Goal: Communication & Community: Participate in discussion

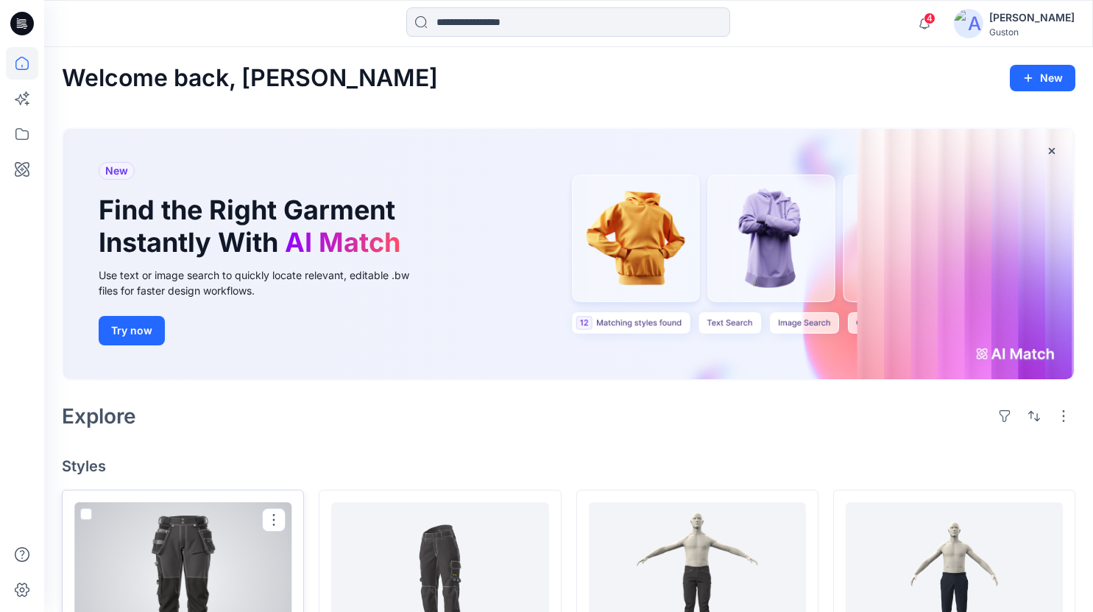
click at [184, 544] on div at bounding box center [182, 583] width 217 height 162
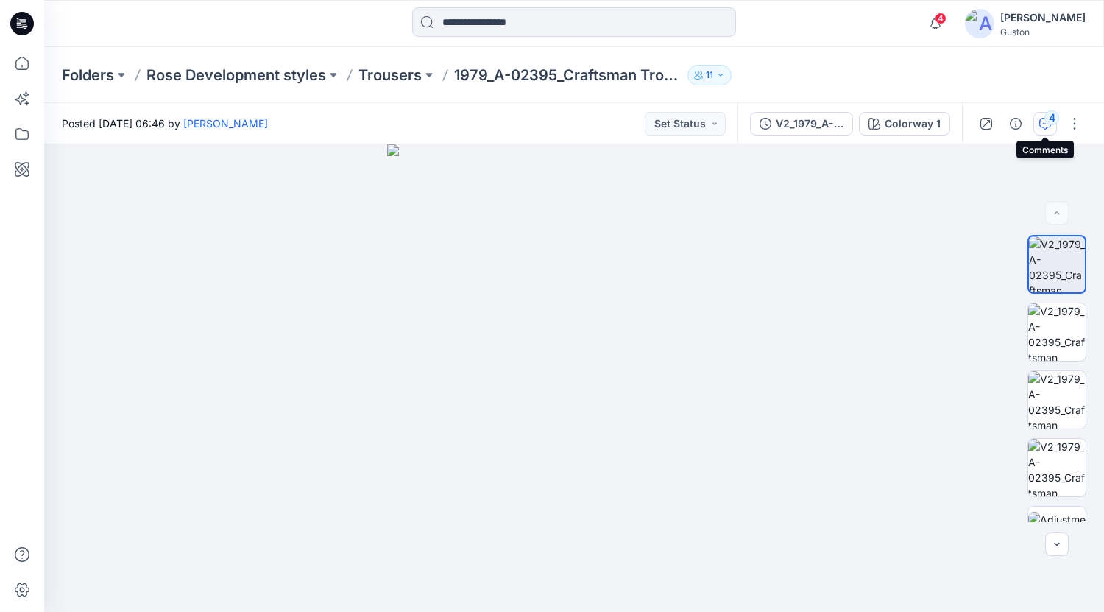
click at [1044, 120] on icon "button" at bounding box center [1046, 124] width 12 height 12
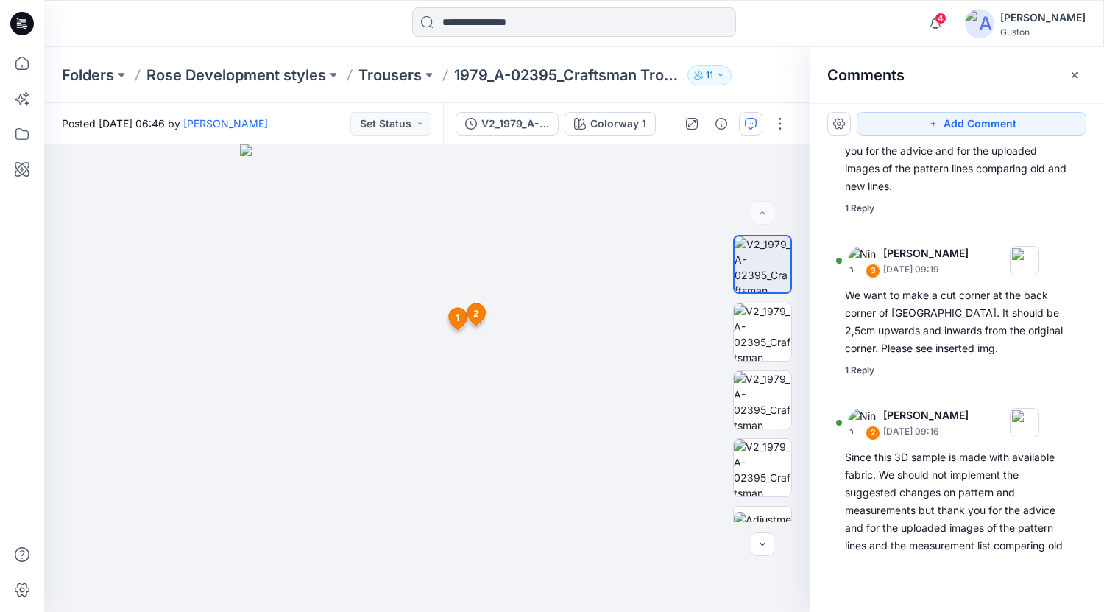
scroll to position [368, 0]
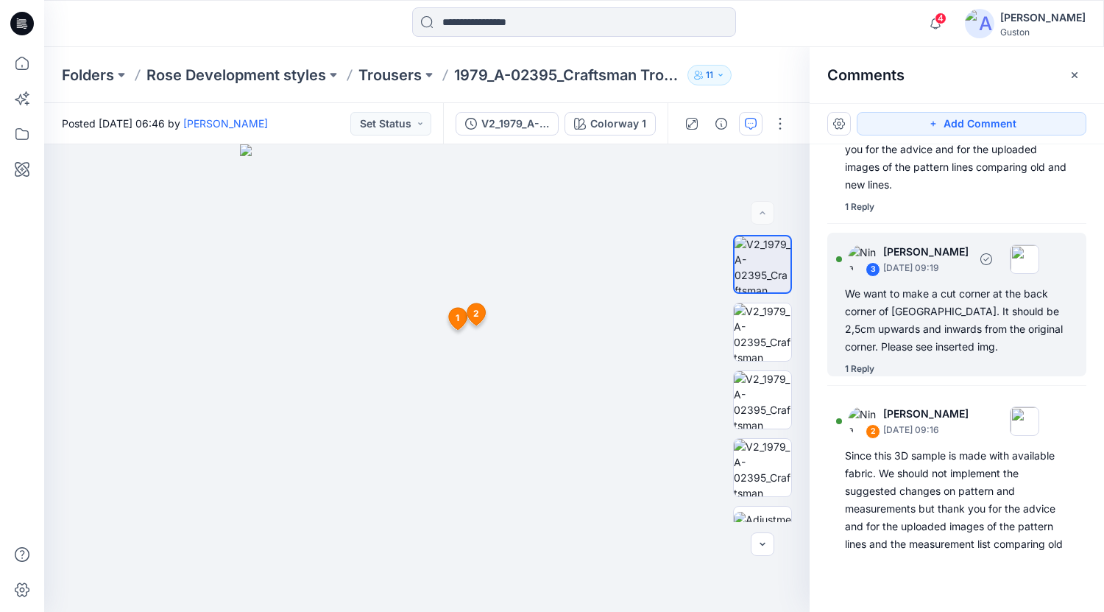
click at [938, 315] on div "We want to make a cut corner at the back corner of [GEOGRAPHIC_DATA]. It should…" at bounding box center [957, 320] width 224 height 71
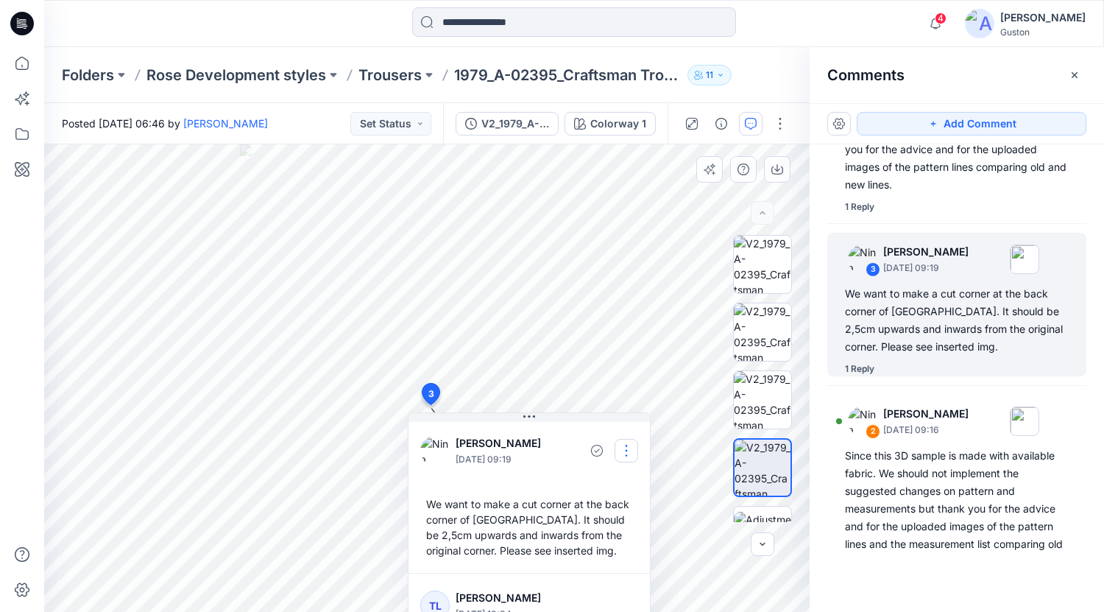
click at [629, 451] on button "button" at bounding box center [627, 451] width 24 height 24
click at [609, 487] on p "Edit comment" at bounding box center [630, 484] width 66 height 15
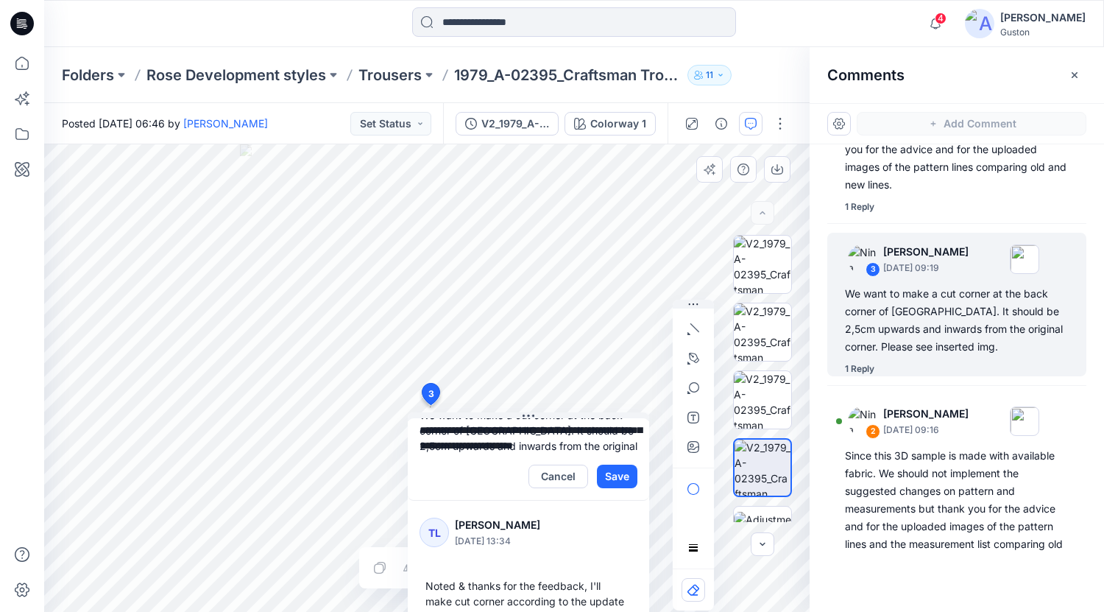
scroll to position [0, 0]
click at [489, 446] on textarea "**********" at bounding box center [528, 435] width 241 height 35
type textarea "**********"
click at [603, 479] on button "Save" at bounding box center [617, 477] width 40 height 24
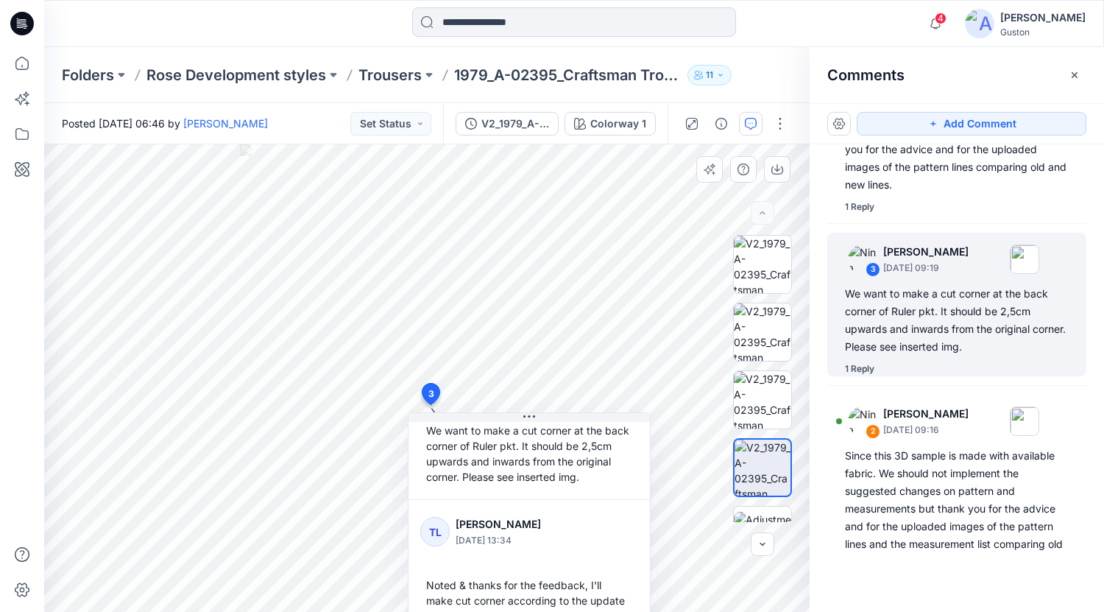
scroll to position [119, 0]
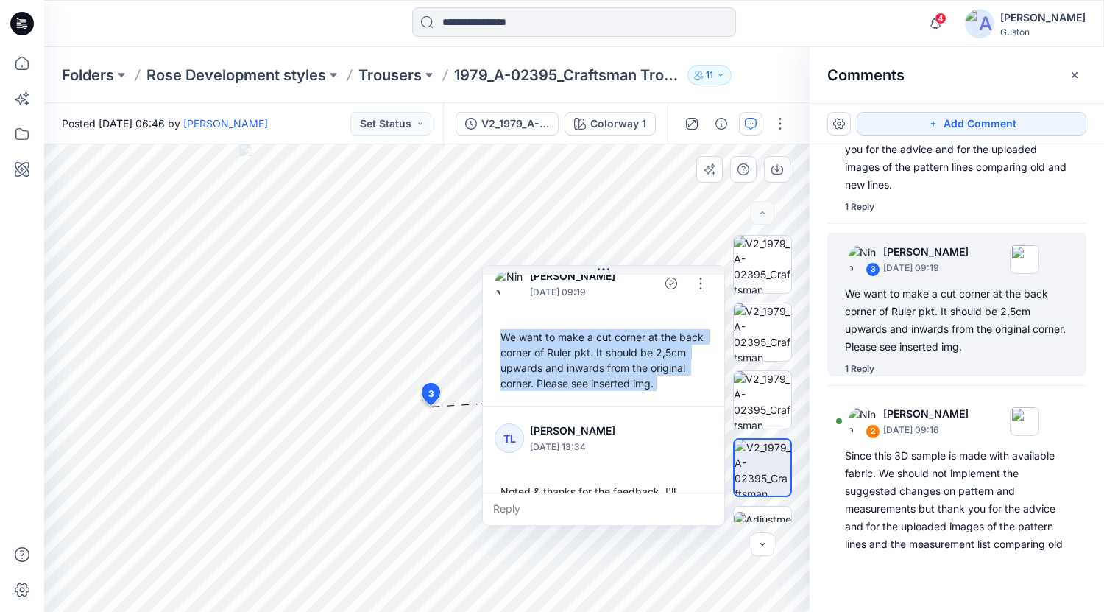
drag, startPoint x: 519, startPoint y: 419, endPoint x: 590, endPoint y: 278, distance: 158.0
click at [590, 278] on div "[PERSON_NAME] [DATE] 09:19 We want to make a cut corner at the back corner of R…" at bounding box center [603, 329] width 241 height 154
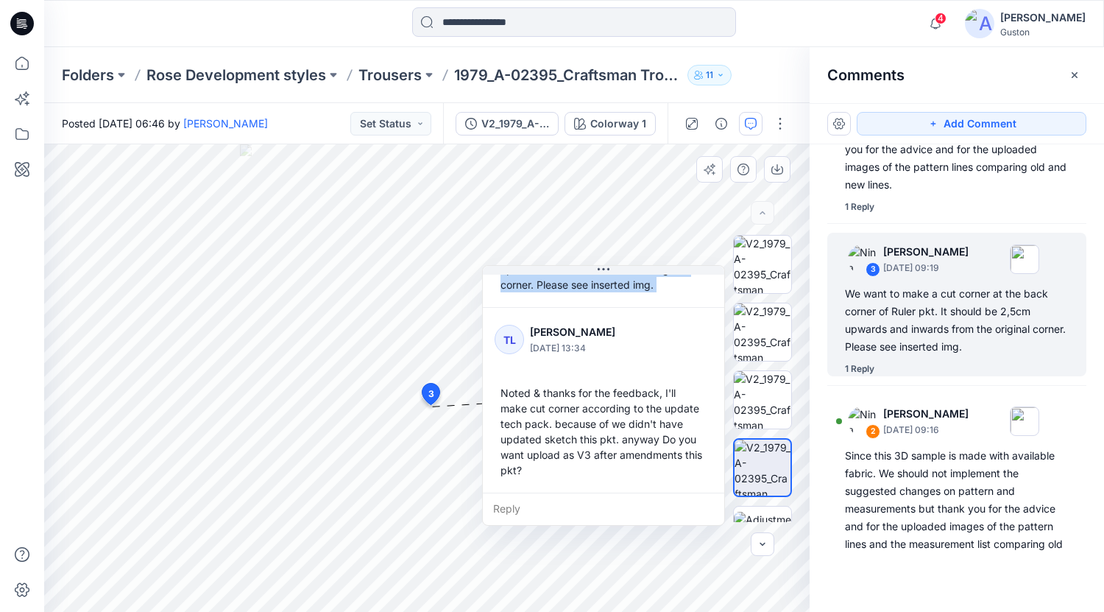
click at [523, 511] on div "Reply" at bounding box center [603, 509] width 241 height 32
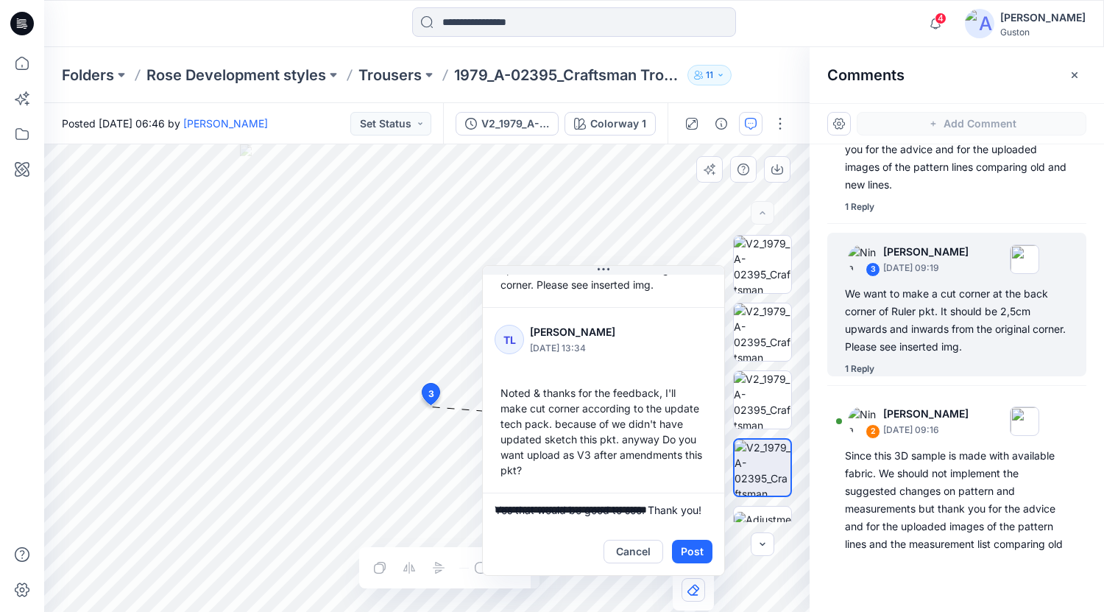
click at [495, 507] on textarea "**********" at bounding box center [603, 510] width 241 height 35
click at [621, 510] on textarea "**********" at bounding box center [603, 510] width 241 height 35
type textarea "**********"
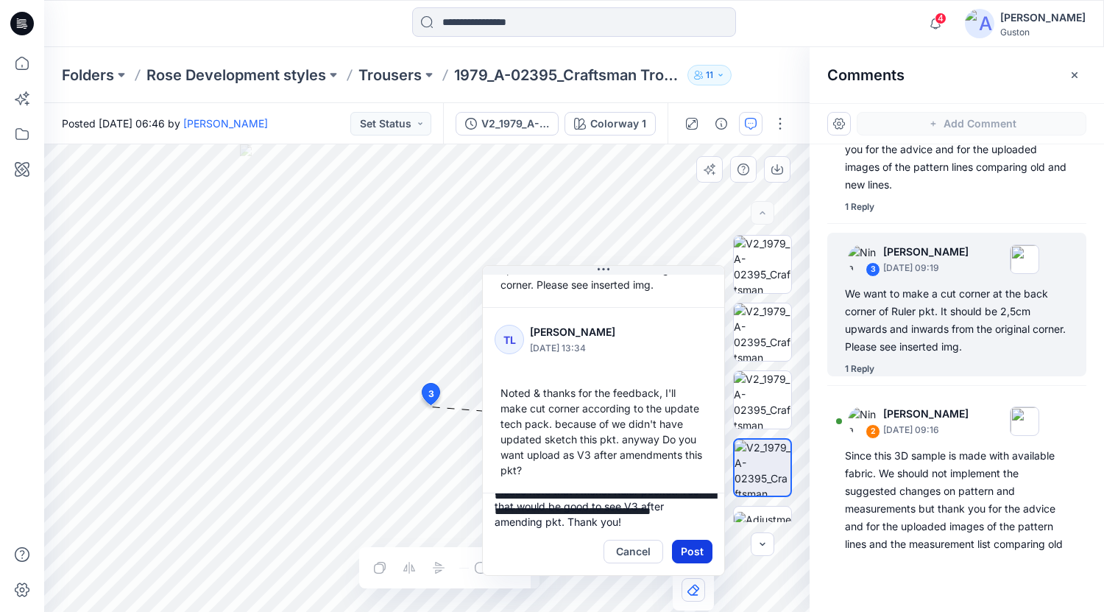
click at [693, 554] on button "Post" at bounding box center [692, 552] width 40 height 24
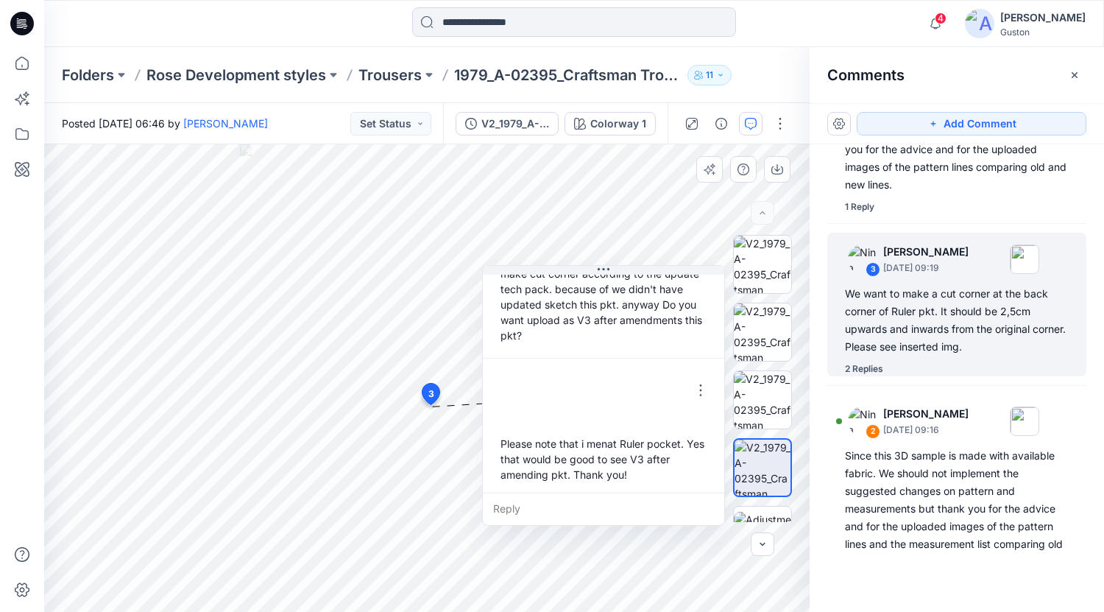
scroll to position [258, 0]
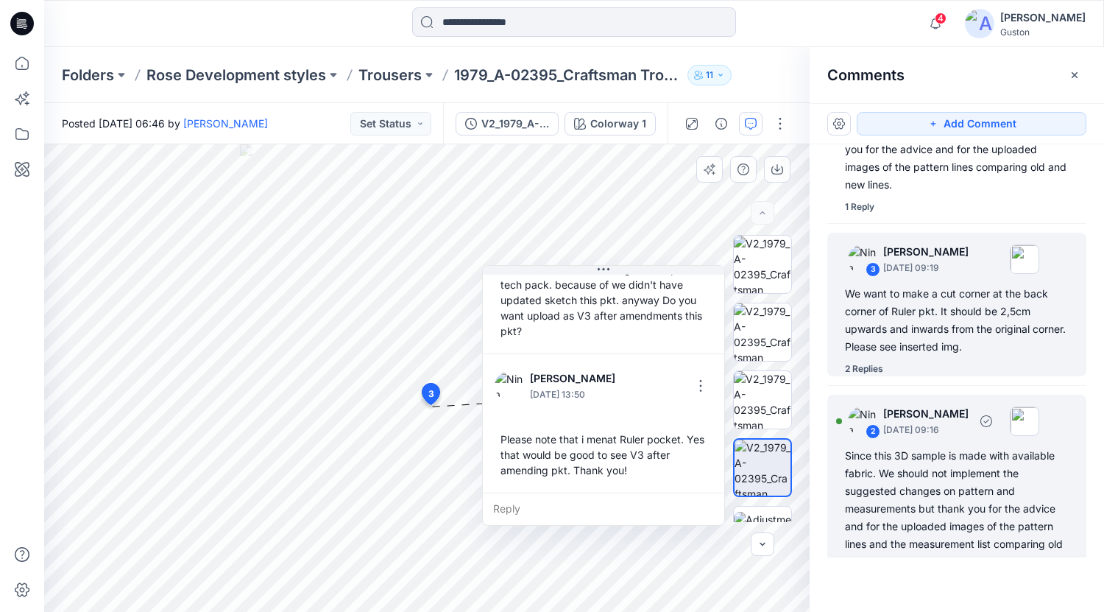
click at [913, 523] on div "Since this 3D sample is made with available fabric. We should not implement the…" at bounding box center [957, 509] width 224 height 124
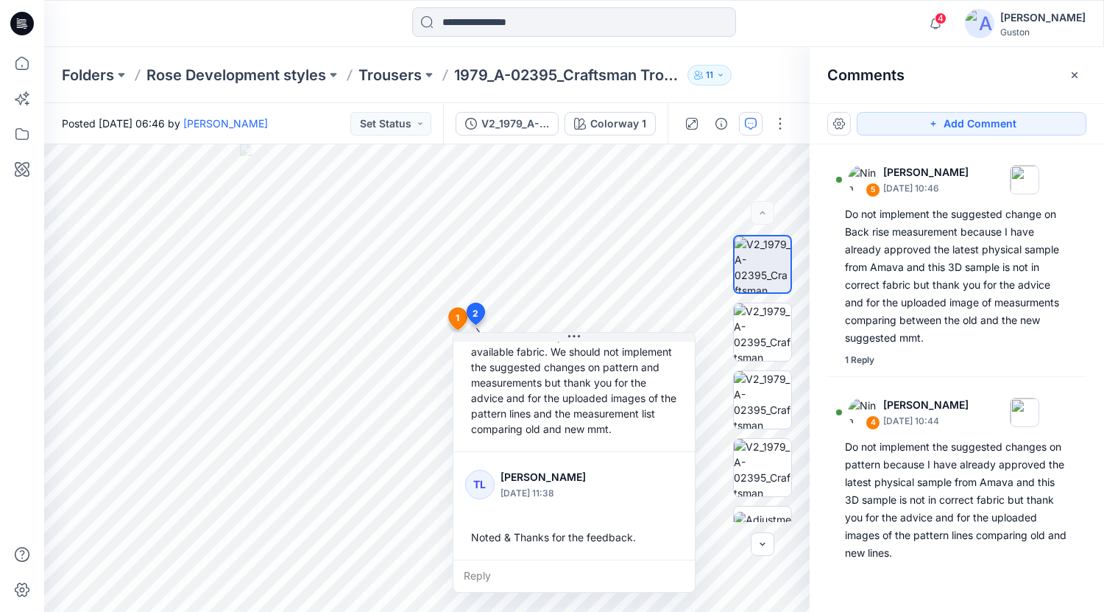
scroll to position [0, 0]
click at [942, 297] on div "Do not implement the suggested change on Back rise measurement because I have a…" at bounding box center [957, 275] width 224 height 141
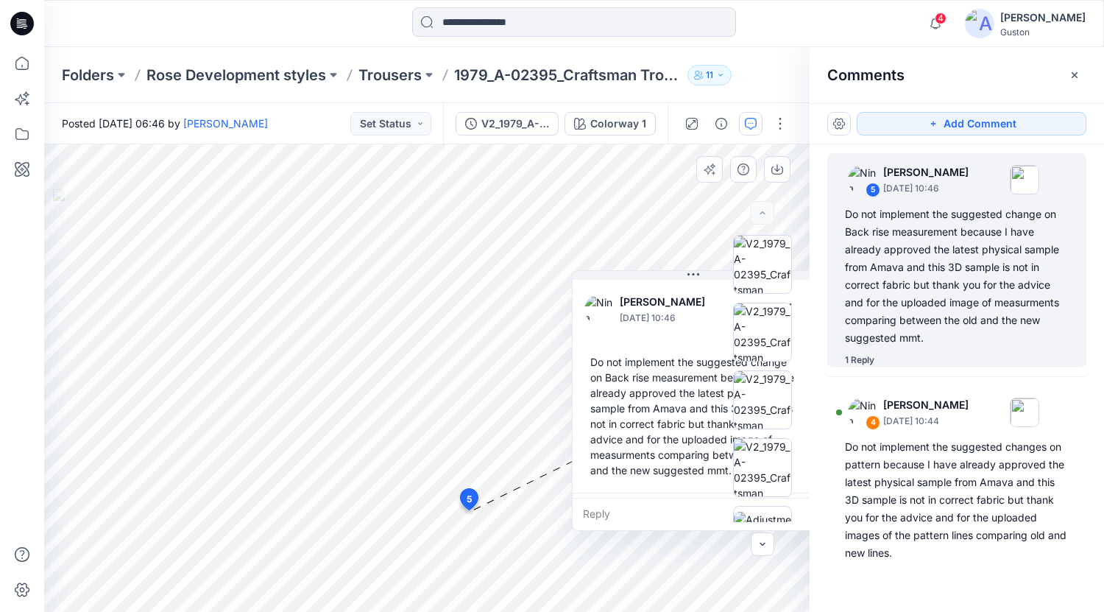
scroll to position [103, 0]
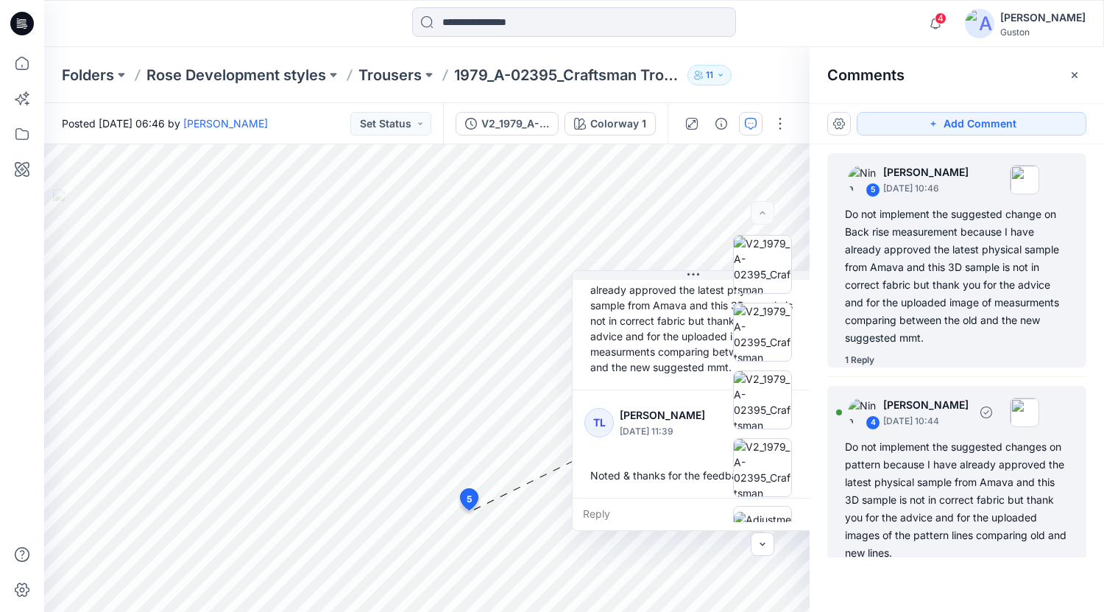
click at [965, 468] on div "Do not implement the suggested changes on pattern because I have already approv…" at bounding box center [957, 500] width 224 height 124
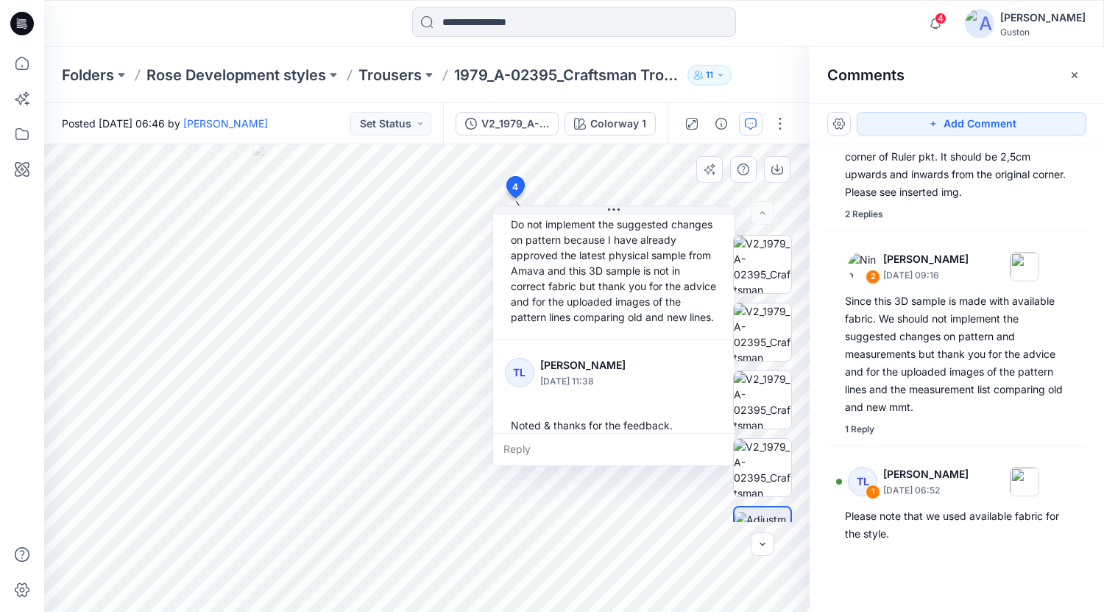
scroll to position [88, 0]
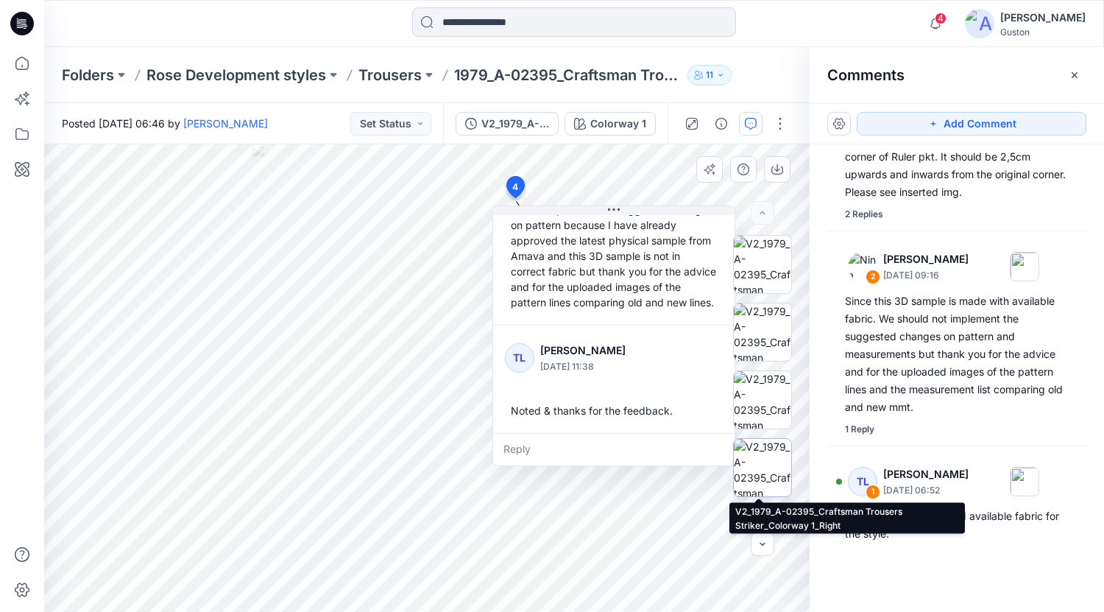
click at [775, 471] on img at bounding box center [762, 467] width 57 height 57
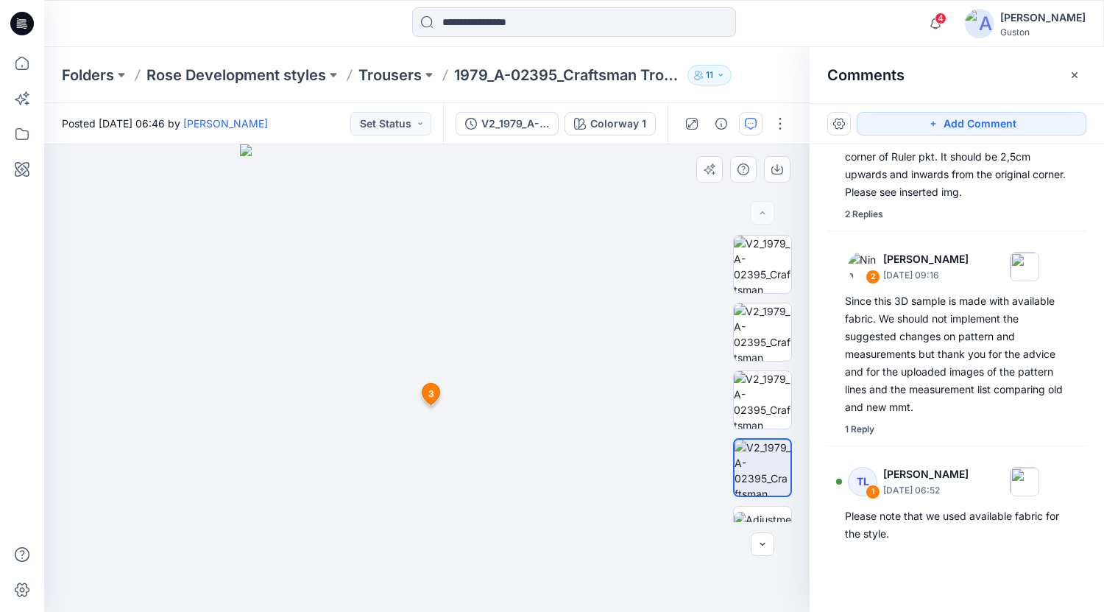
click at [426, 395] on icon at bounding box center [432, 393] width 18 height 21
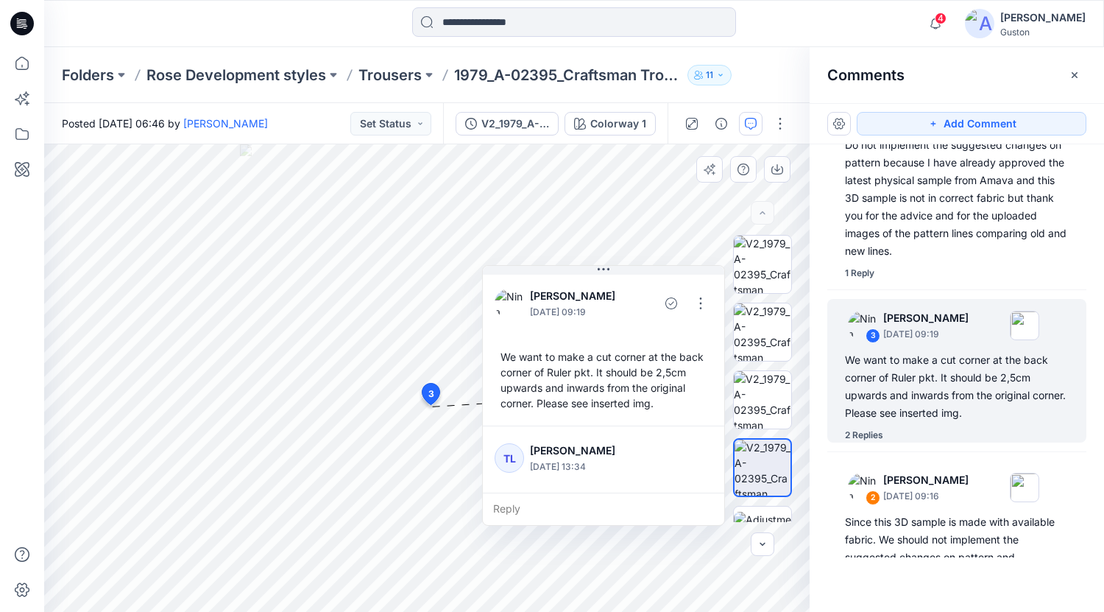
scroll to position [258, 0]
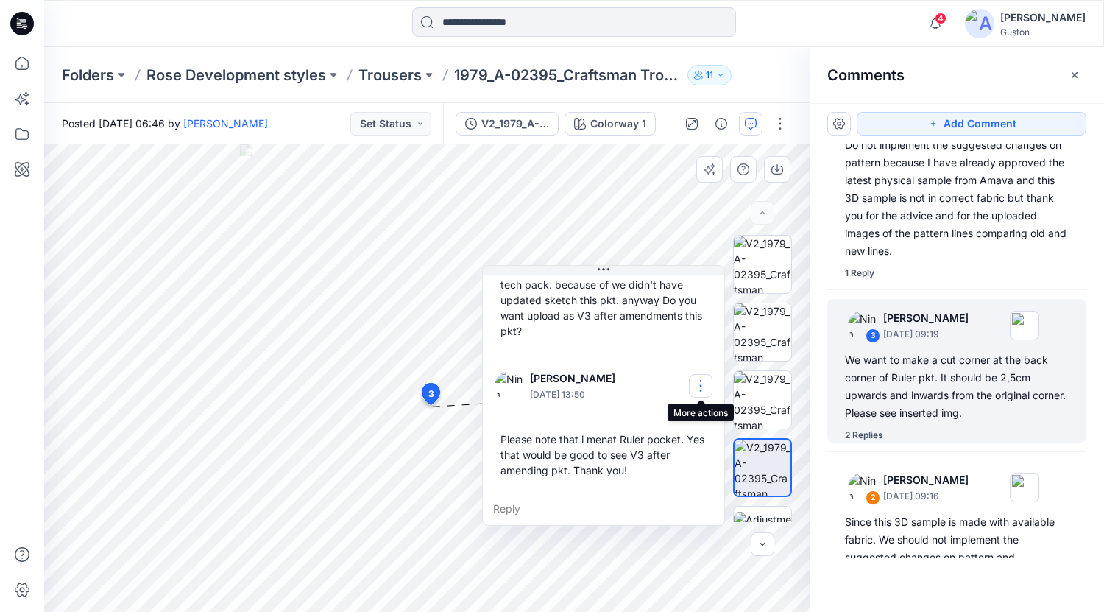
click at [697, 387] on button "button" at bounding box center [701, 386] width 24 height 24
click at [681, 421] on p "Edit comment" at bounding box center [704, 419] width 66 height 15
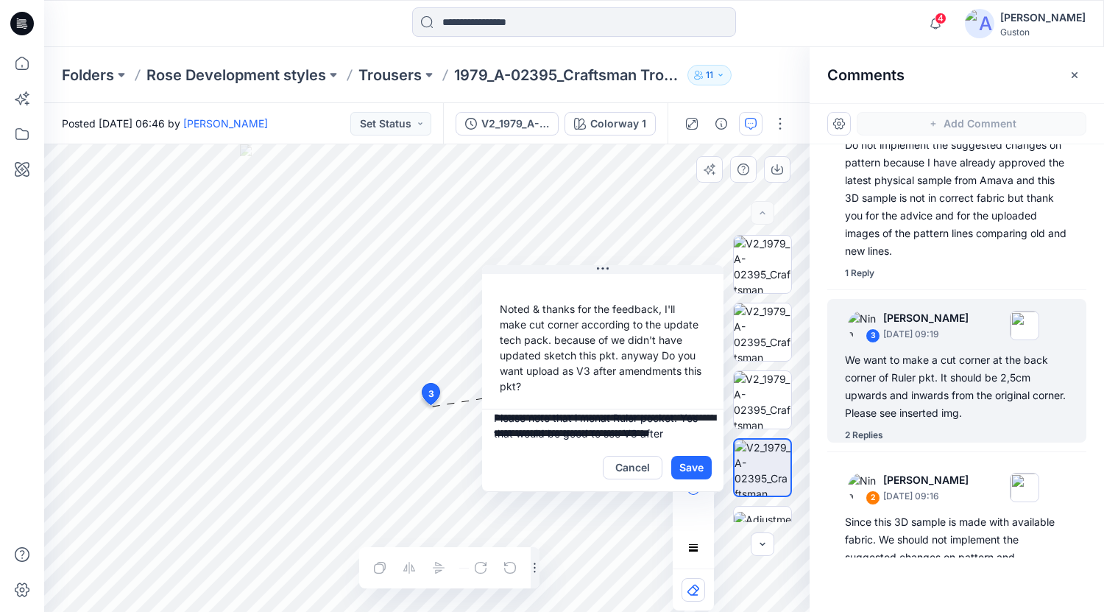
scroll to position [0, 0]
click at [606, 424] on textarea "**********" at bounding box center [602, 426] width 241 height 35
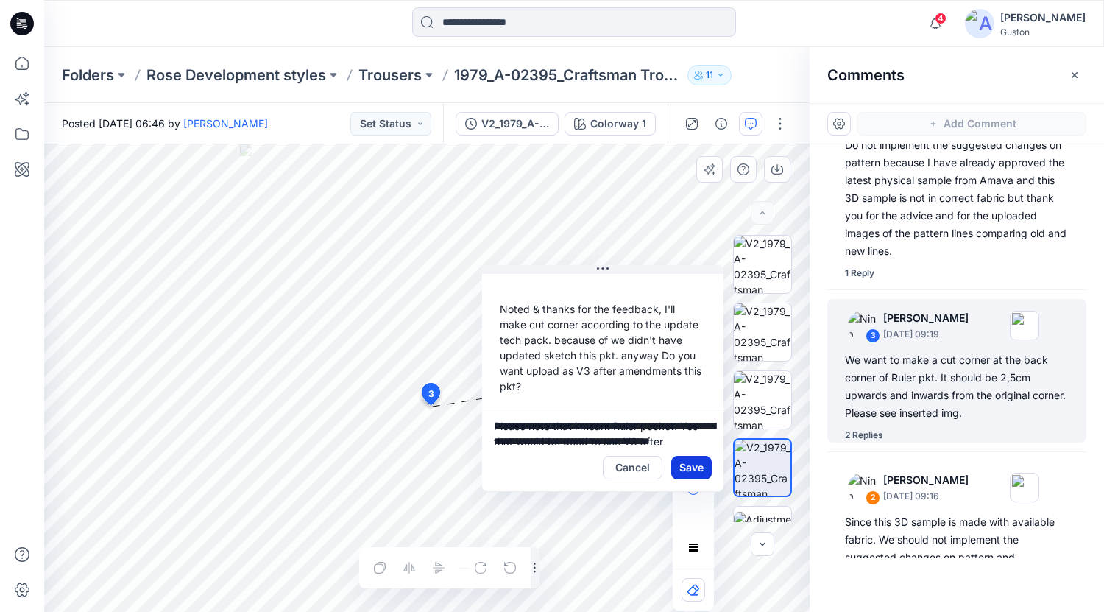
type textarea "**********"
click at [695, 465] on button "Save" at bounding box center [691, 468] width 40 height 24
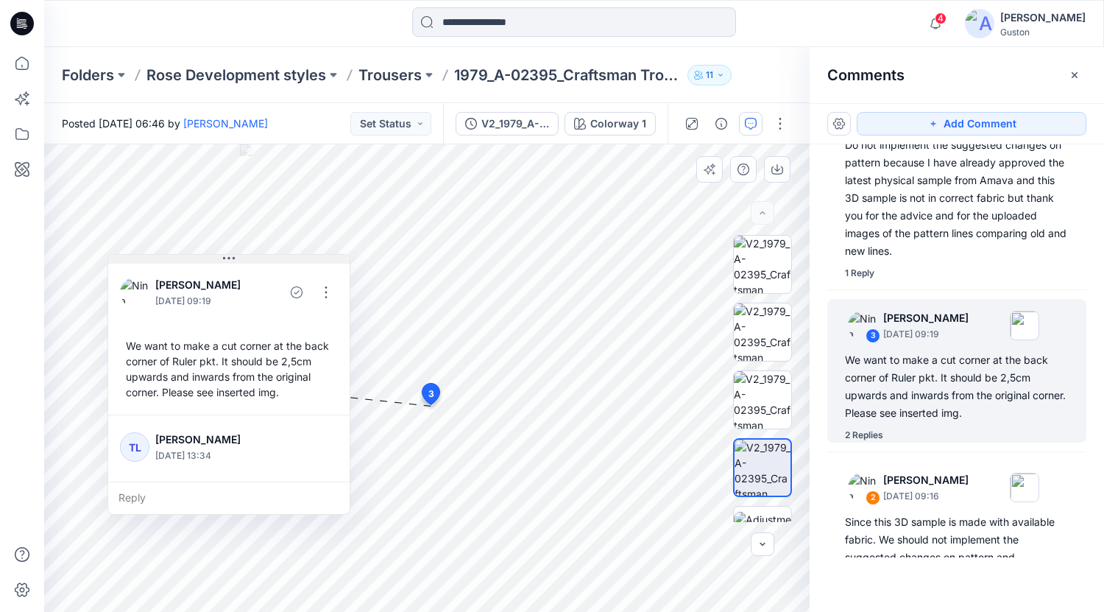
drag, startPoint x: 575, startPoint y: 275, endPoint x: 200, endPoint y: 264, distance: 374.9
click at [200, 264] on div "[PERSON_NAME] [DATE] 09:19 We want to make a cut corner at the back corner of R…" at bounding box center [228, 338] width 241 height 154
click at [947, 21] on span "4" at bounding box center [941, 19] width 12 height 12
